Goal: Communication & Community: Answer question/provide support

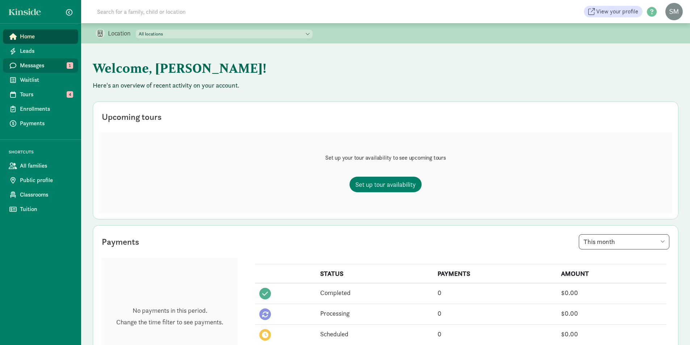
click at [36, 72] on link "Messages 1" at bounding box center [40, 65] width 75 height 14
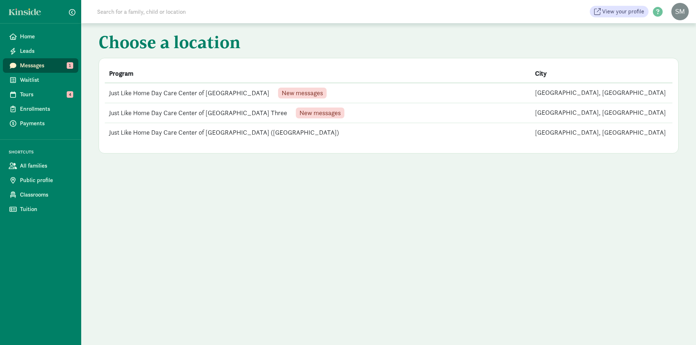
click at [215, 116] on td "Just Like Home Day Care Center of Lakewood Three New messages" at bounding box center [318, 113] width 426 height 20
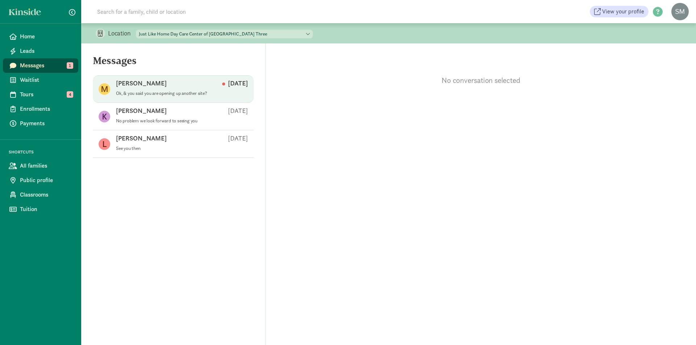
click at [166, 96] on p "Ok, & you said you are opening up another site?" at bounding box center [182, 94] width 132 height 6
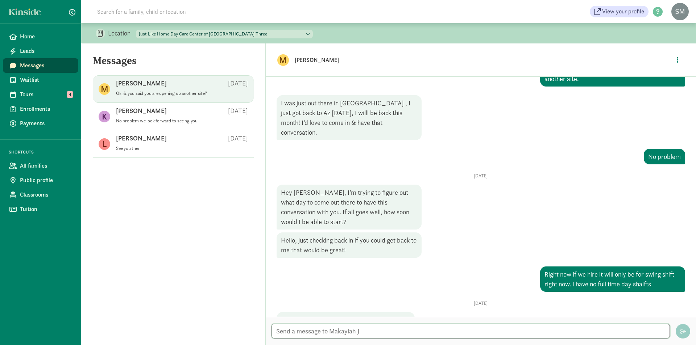
click at [332, 329] on textarea at bounding box center [470, 331] width 398 height 15
type textarea "Yes but we are not hiring for that site yet until we decide how we are going to…"
drag, startPoint x: 682, startPoint y: 331, endPoint x: 685, endPoint y: 334, distance: 4.1
click at [685, 334] on span "button" at bounding box center [683, 331] width 7 height 7
